Goal: Task Accomplishment & Management: Manage account settings

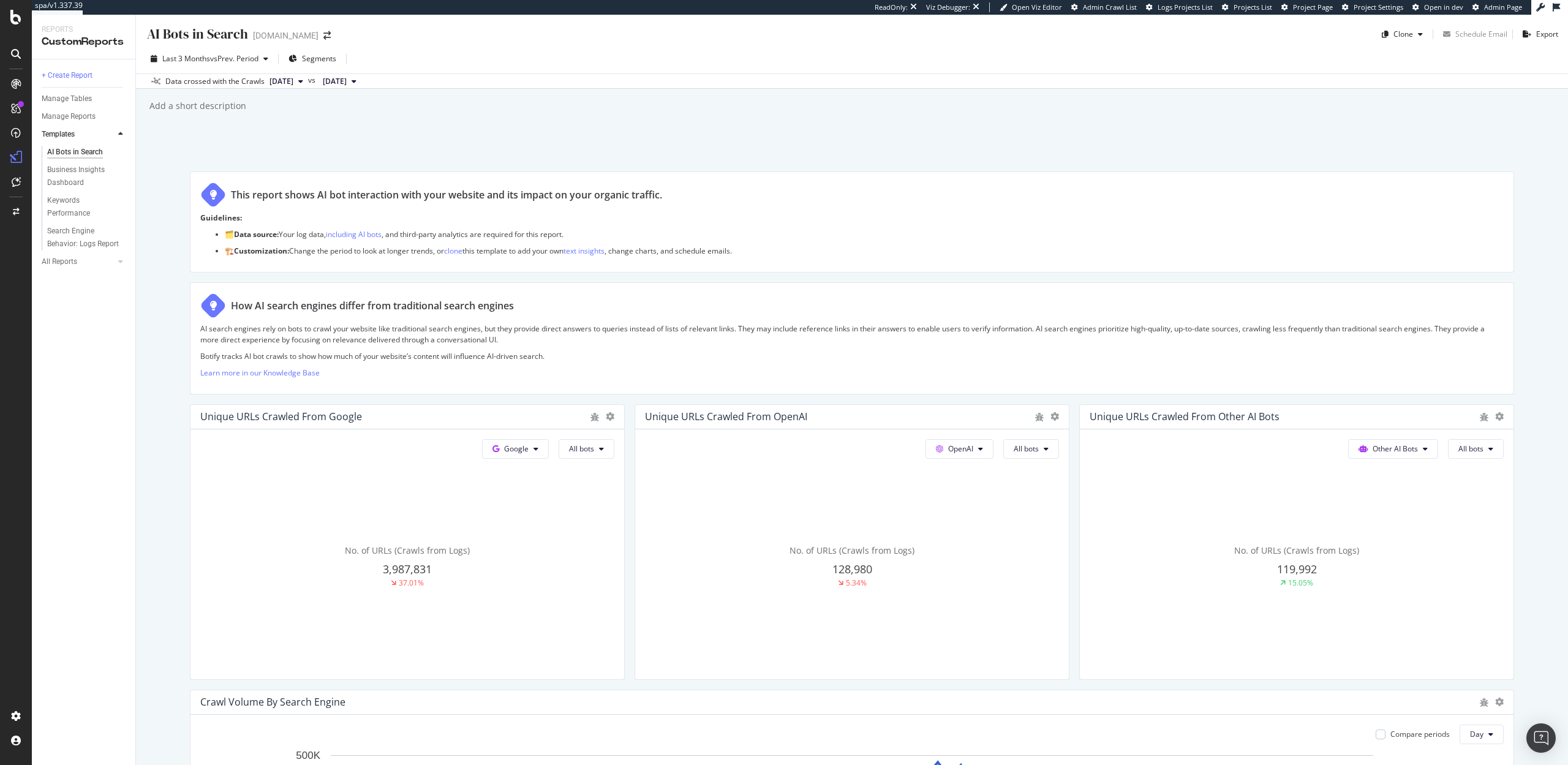
scroll to position [1201, 0]
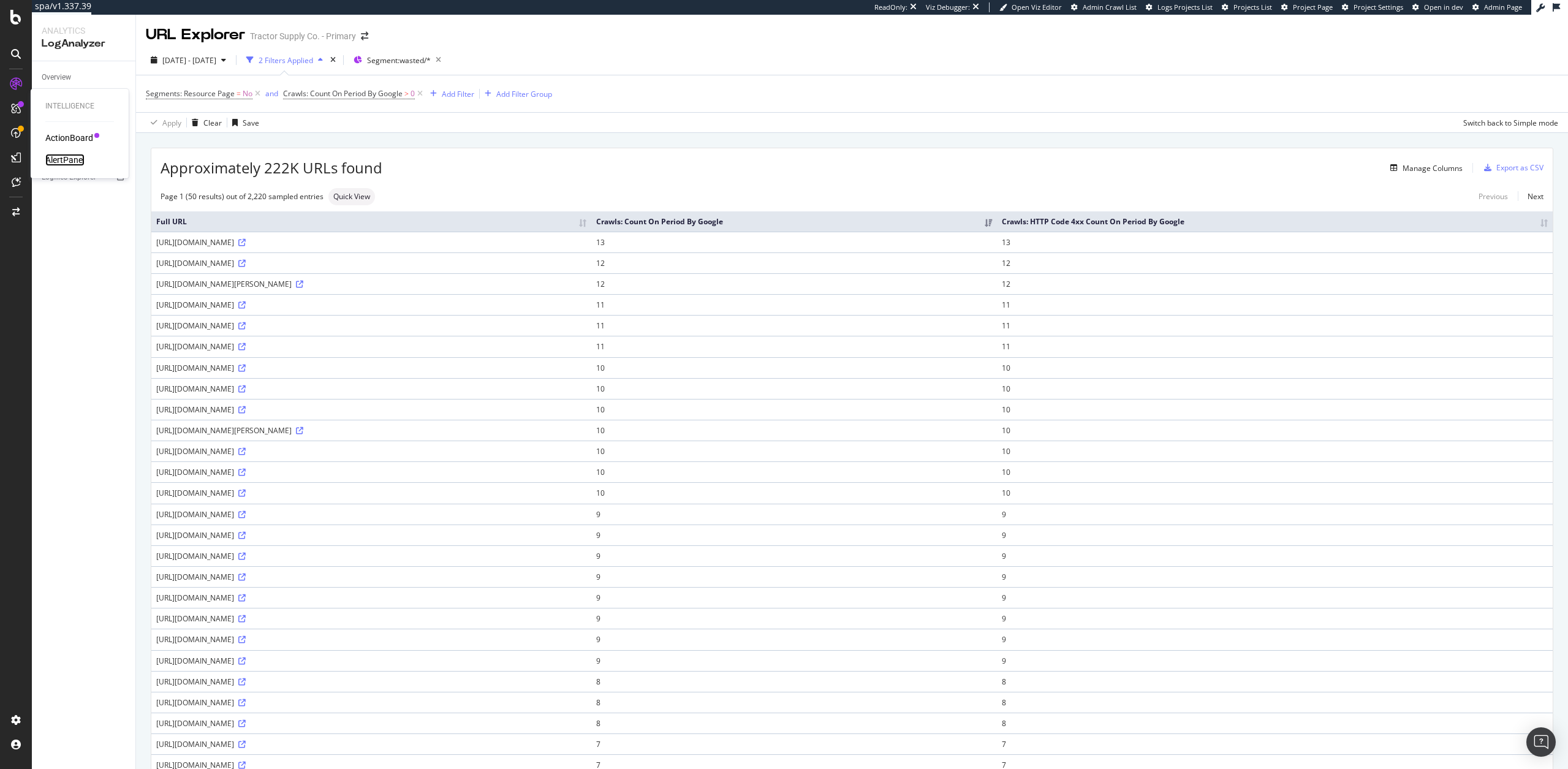
click at [72, 156] on div "AlertPanel" at bounding box center [65, 160] width 39 height 12
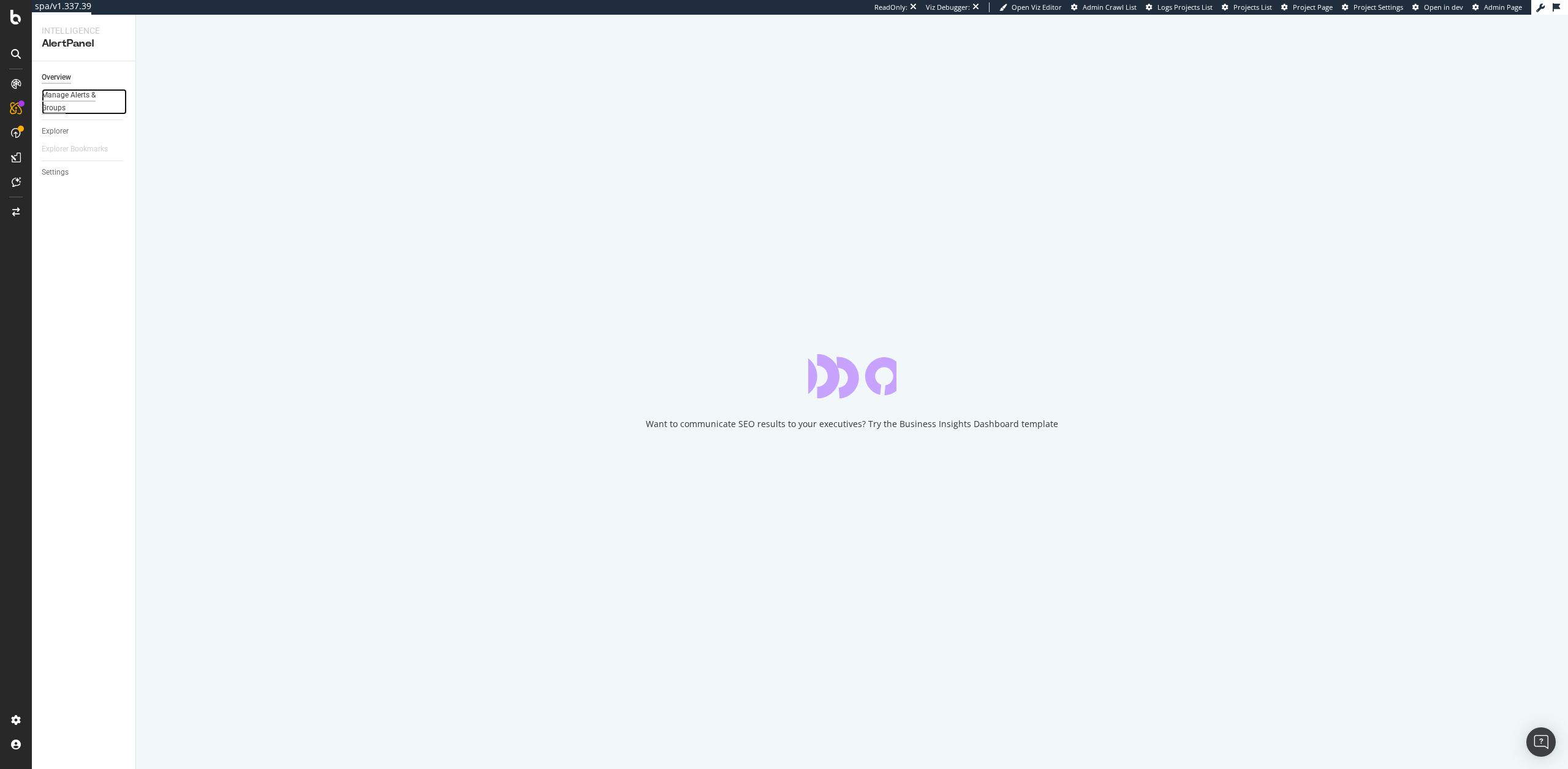
click at [63, 100] on div "Manage Alerts & Groups" at bounding box center [79, 101] width 73 height 25
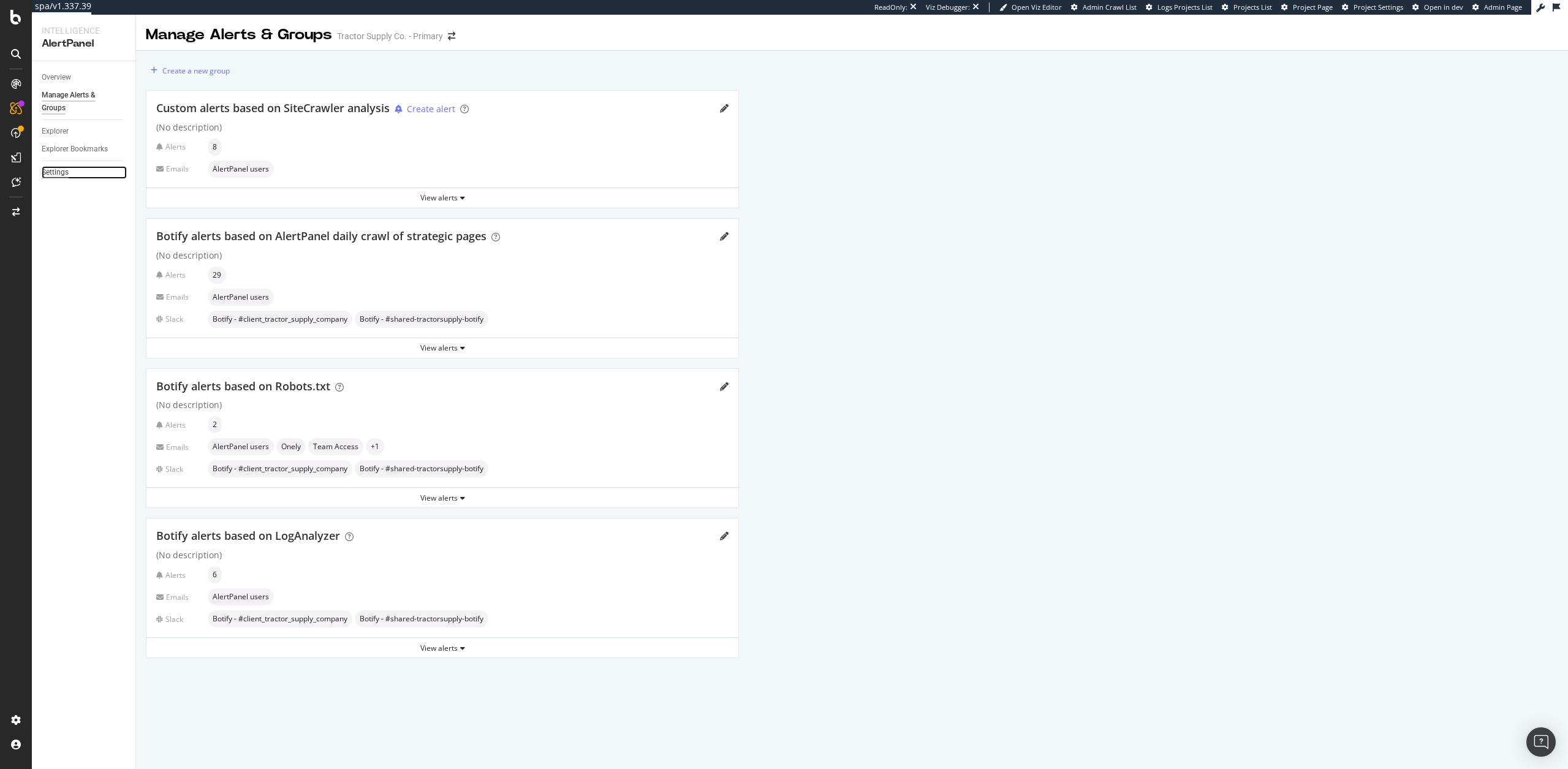
click at [54, 176] on div "Settings" at bounding box center [55, 172] width 27 height 13
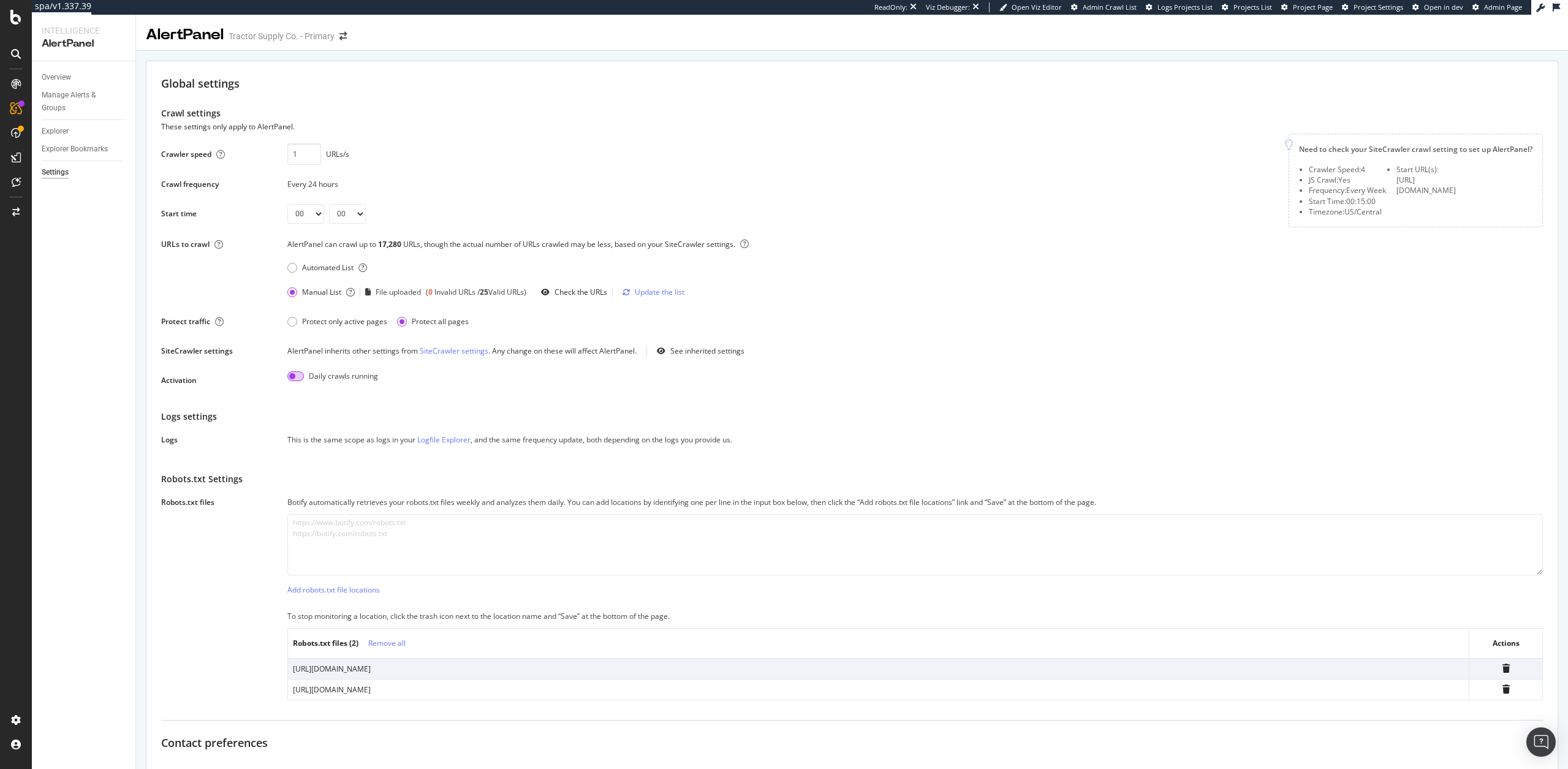
click at [295, 378] on input "checkbox" at bounding box center [295, 376] width 17 height 10
checkbox input "true"
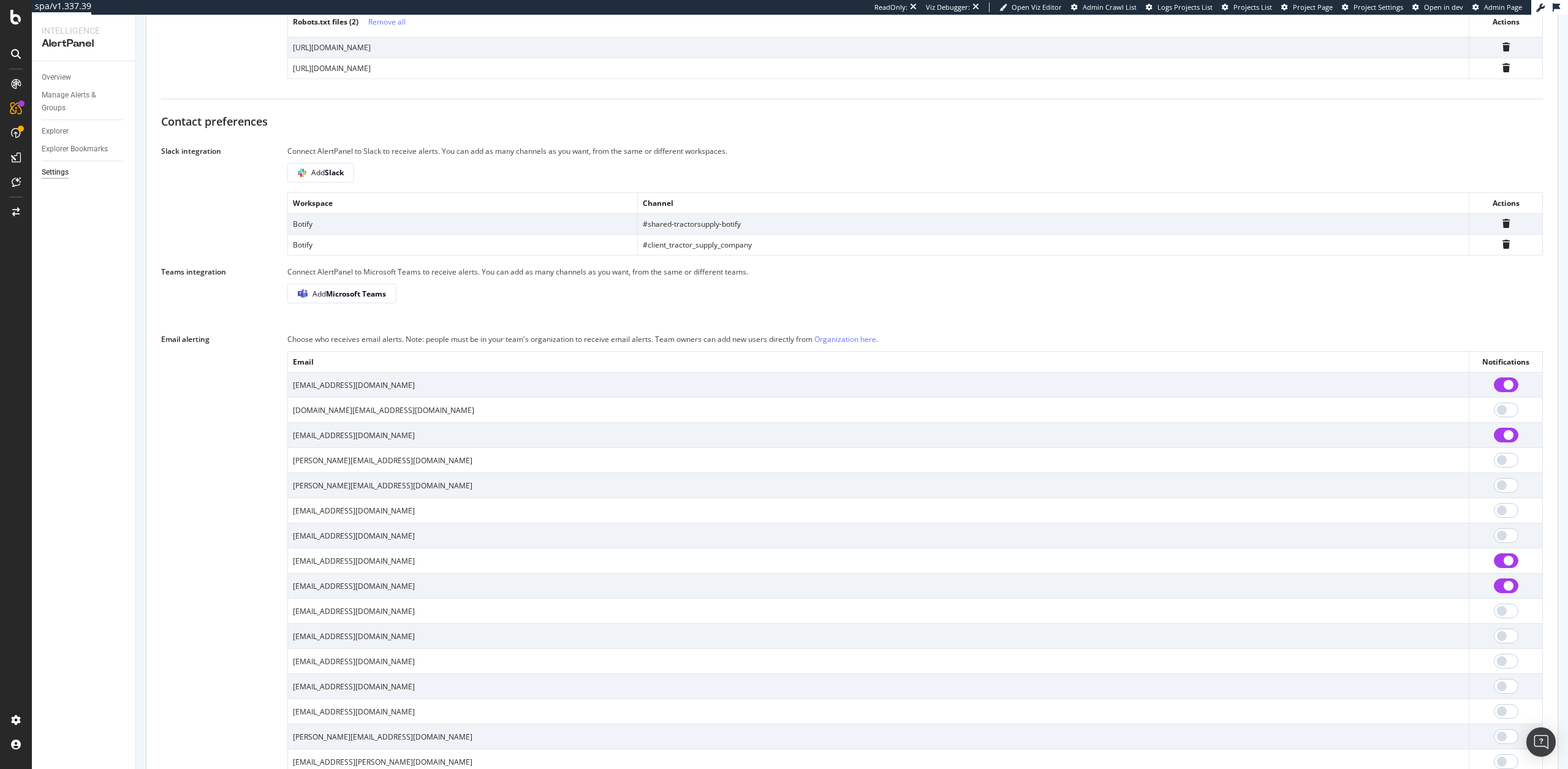
scroll to position [830, 0]
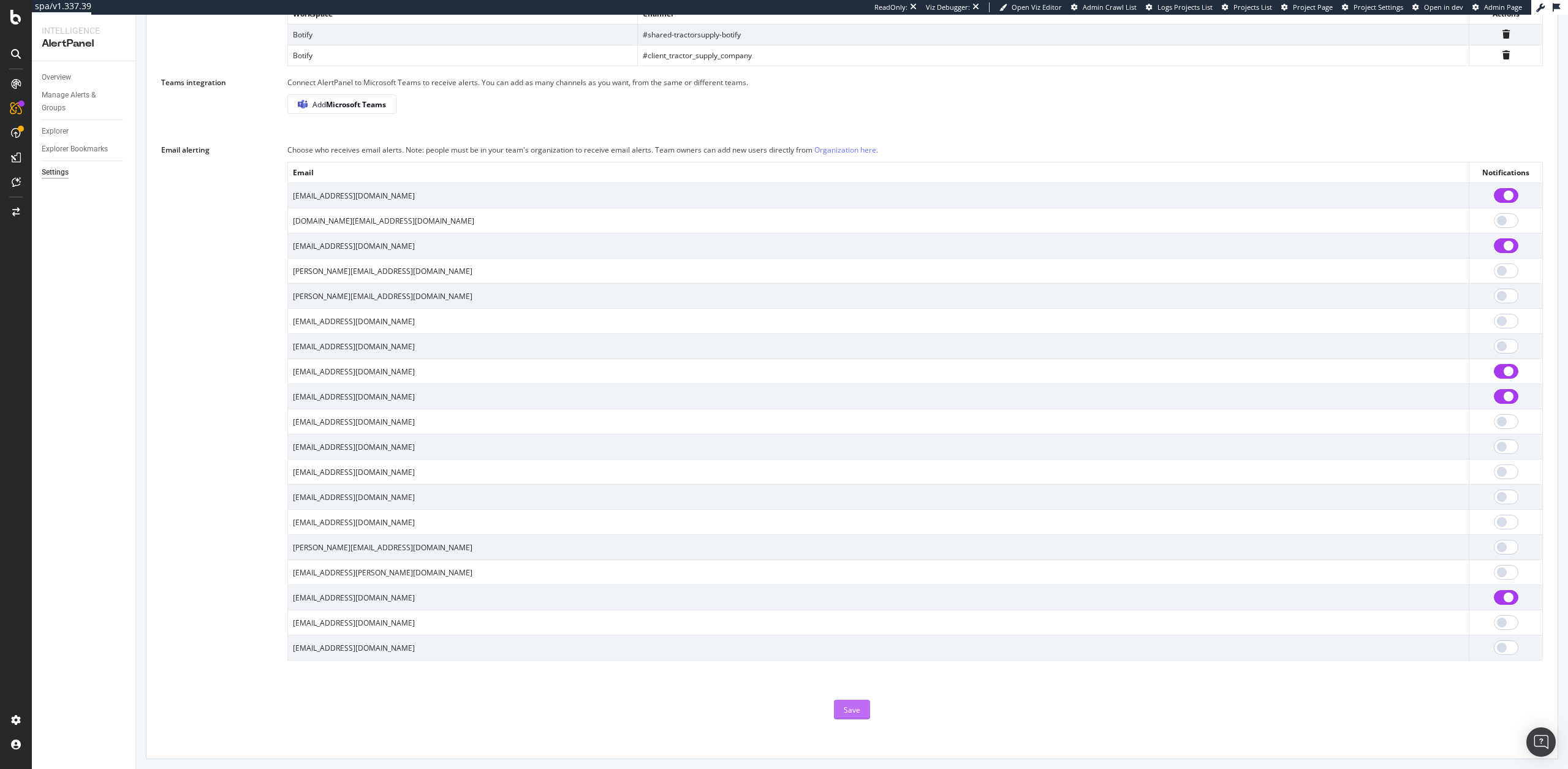
click at [846, 712] on div "Save" at bounding box center [851, 710] width 17 height 10
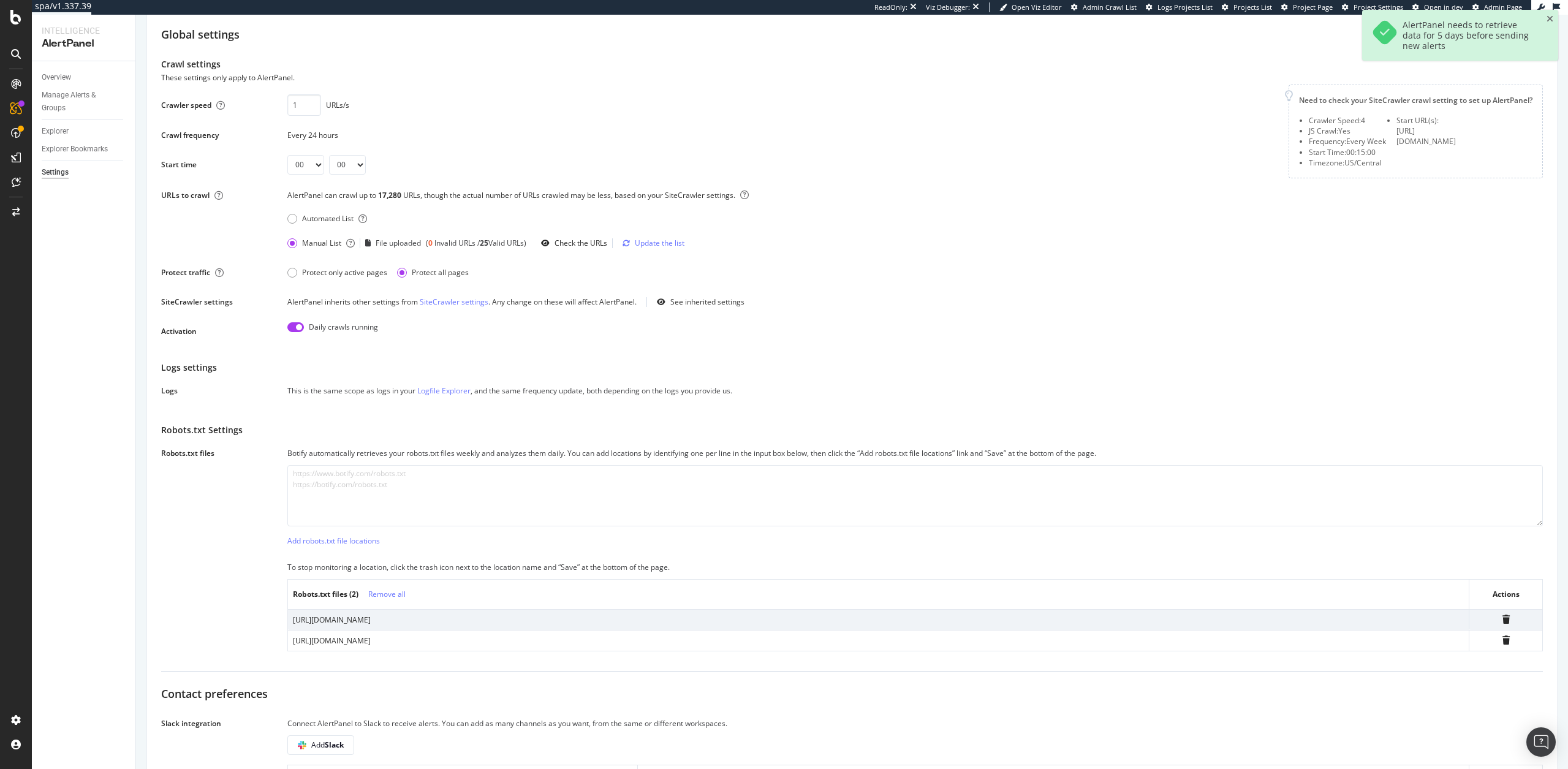
scroll to position [0, 0]
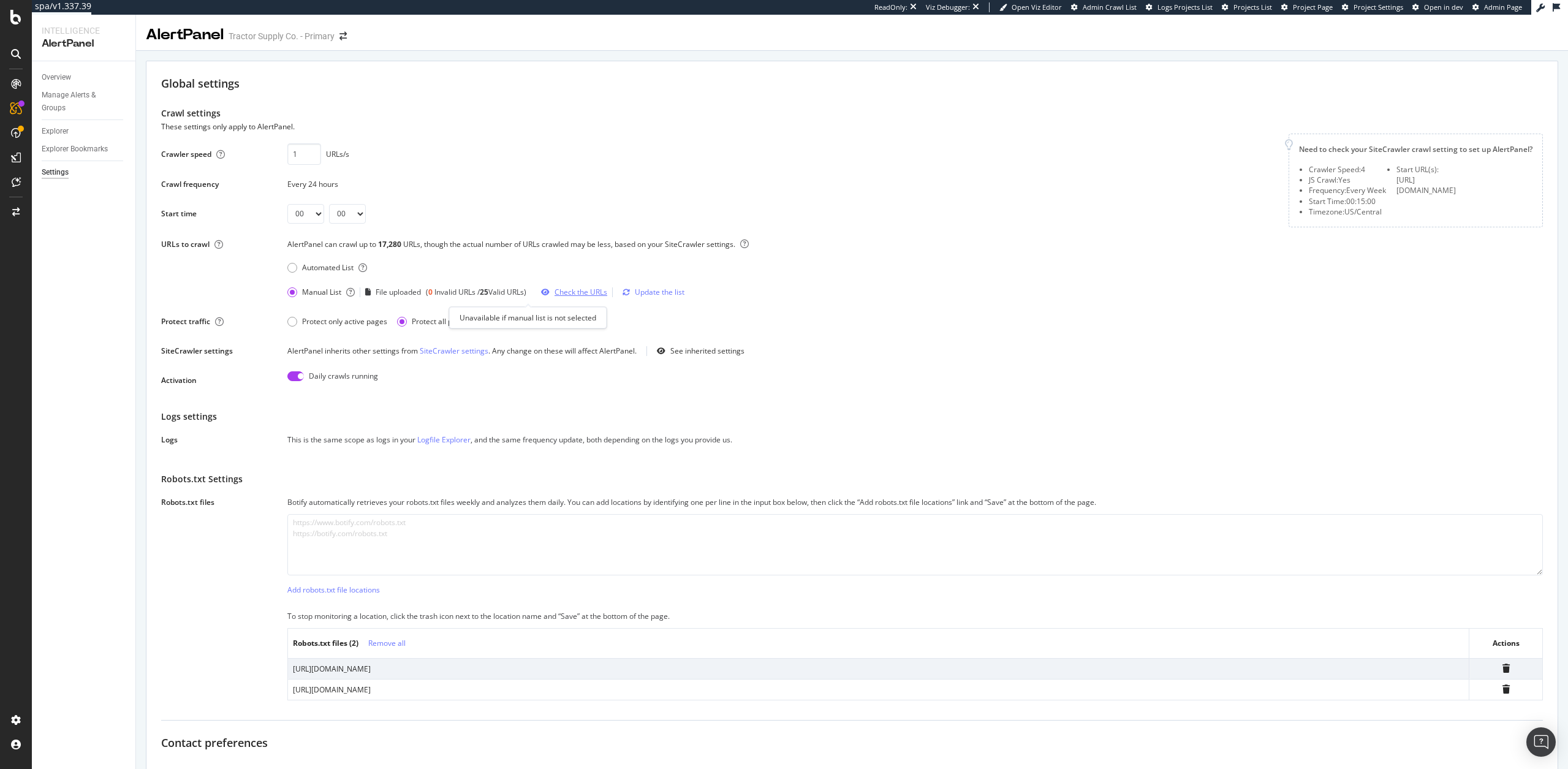
click at [571, 292] on div "Check the URLs" at bounding box center [581, 292] width 52 height 10
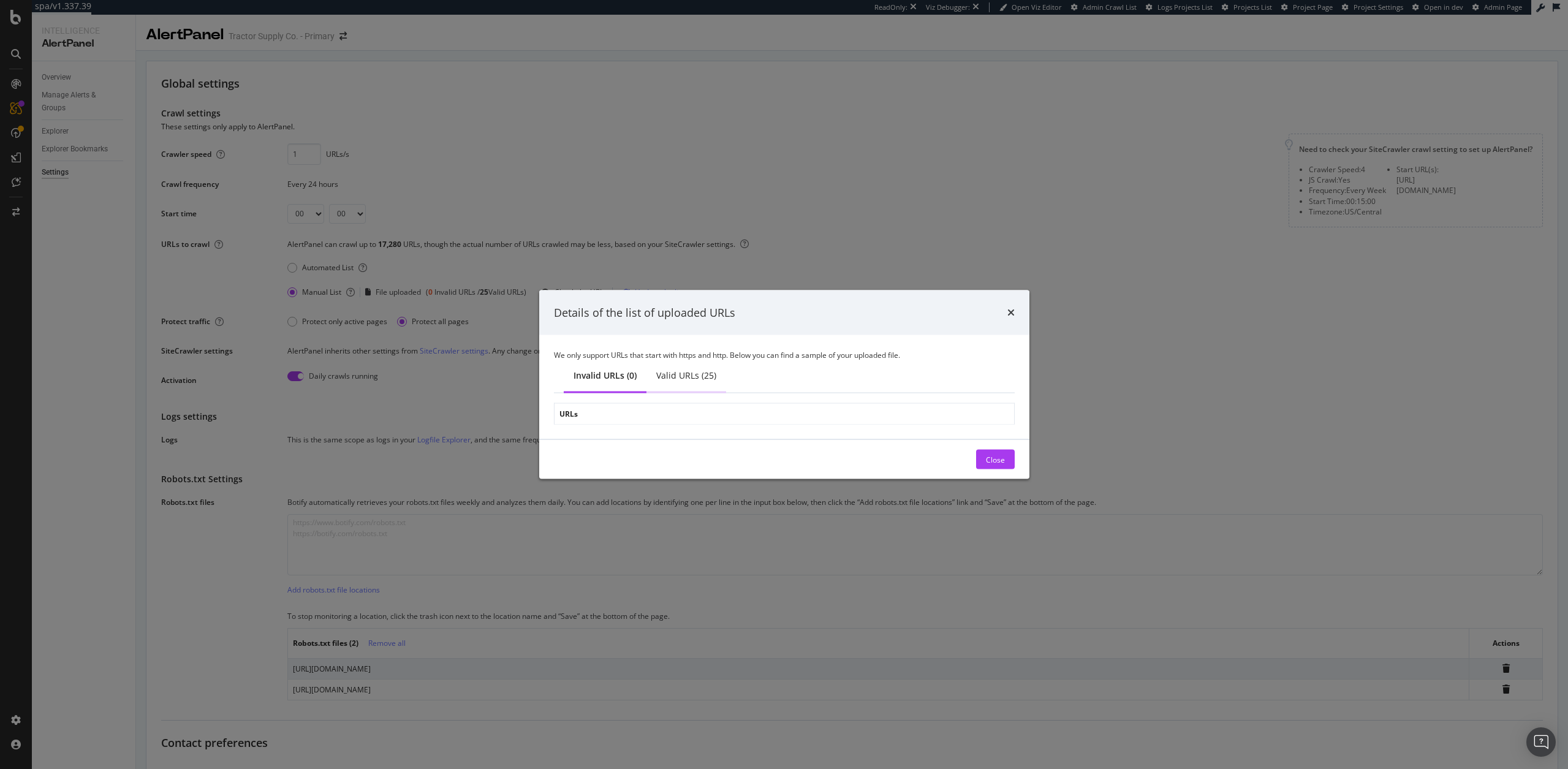
click at [684, 384] on div "Valid URLs (25)" at bounding box center [686, 377] width 80 height 34
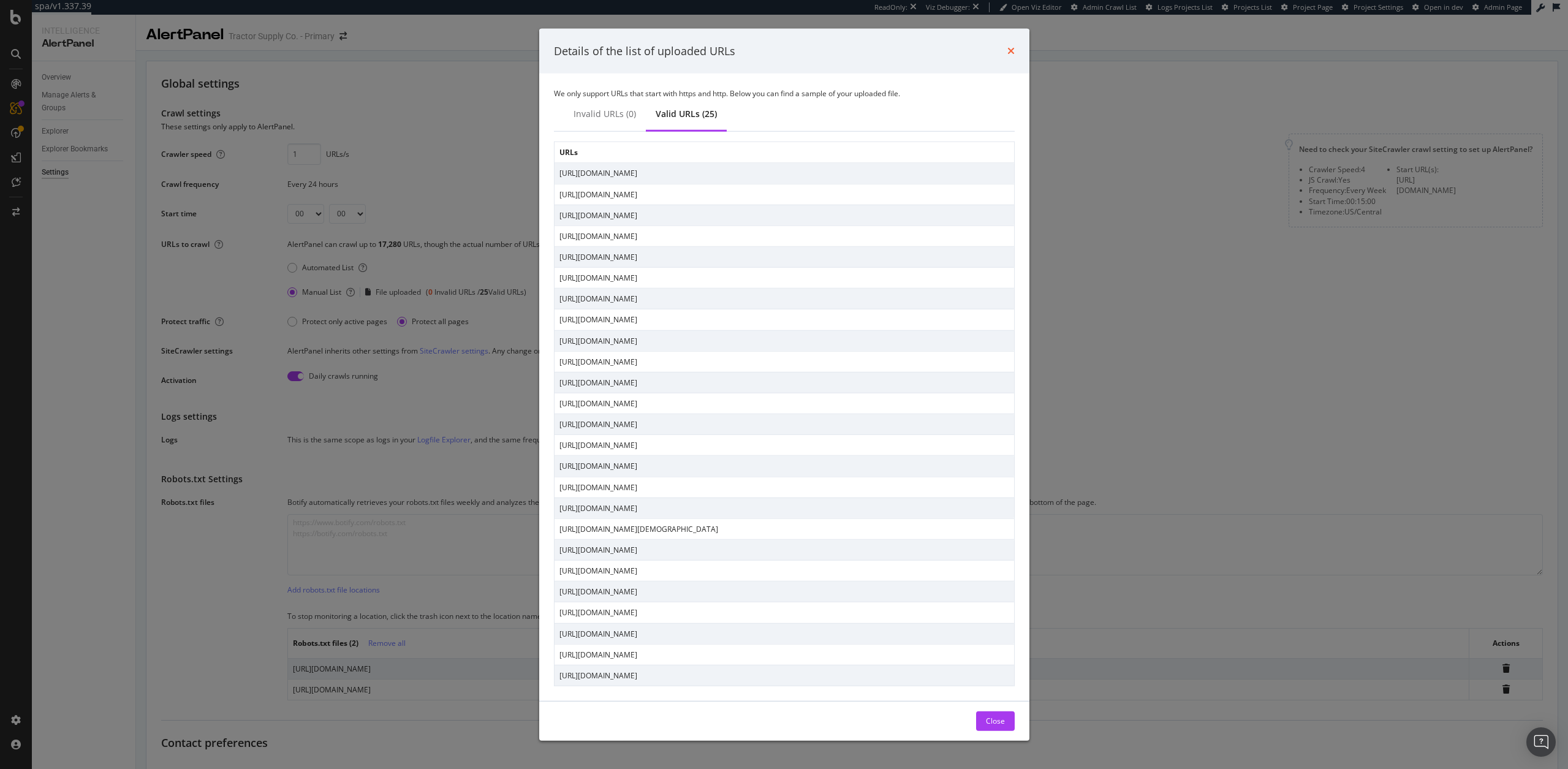
click at [1009, 49] on icon "times" at bounding box center [1011, 51] width 7 height 10
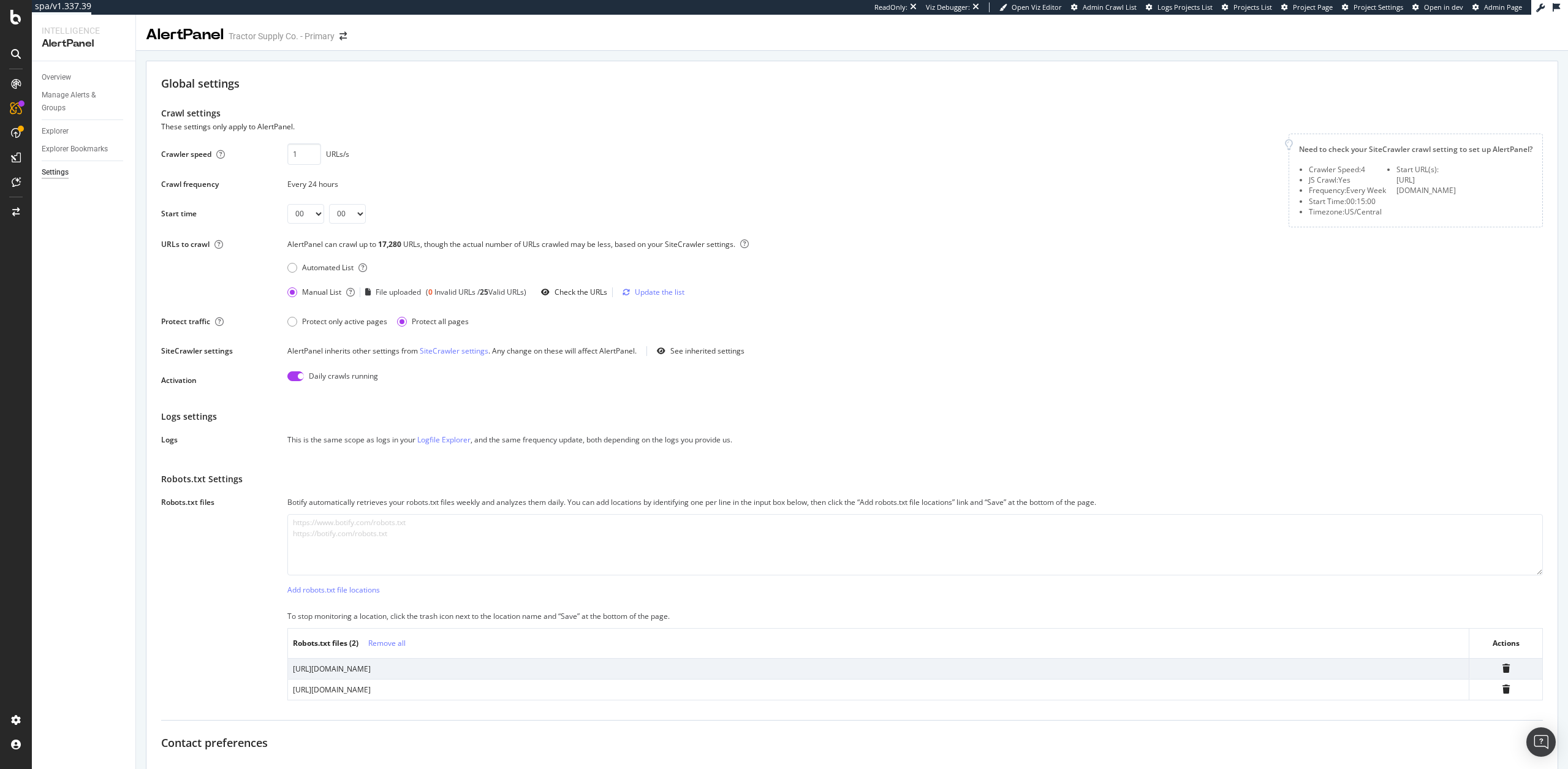
click at [908, 215] on div "00 01 02 03 04 05 06 07 08 09 10 11 12 13 14 15 16 17 18 19 20 21 22 23 00 15 3…" at bounding box center [781, 213] width 987 height 19
